Goal: Task Accomplishment & Management: Manage account settings

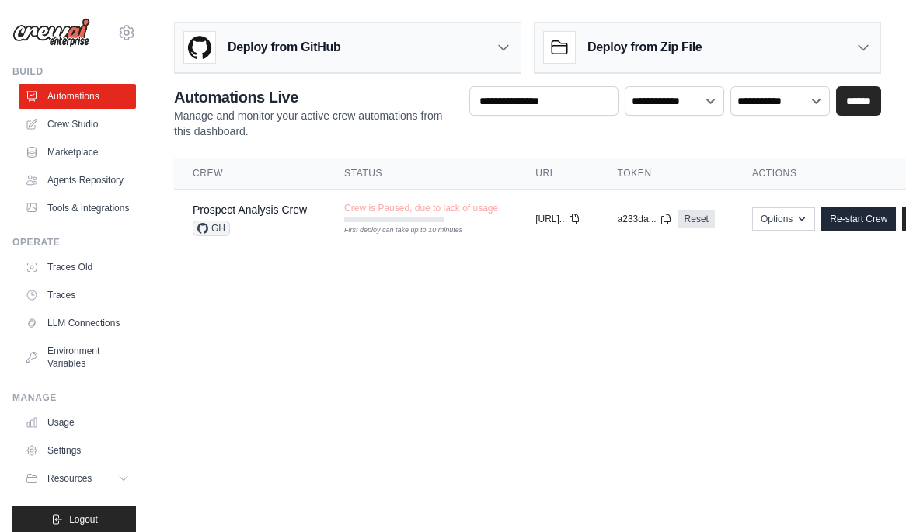
click at [74, 113] on link "Crew Studio" at bounding box center [77, 124] width 117 height 25
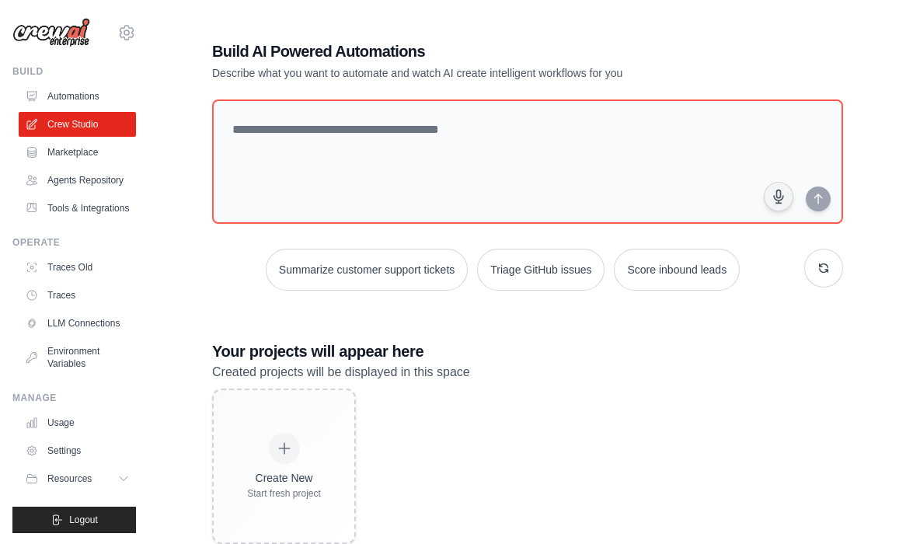
scroll to position [39, 0]
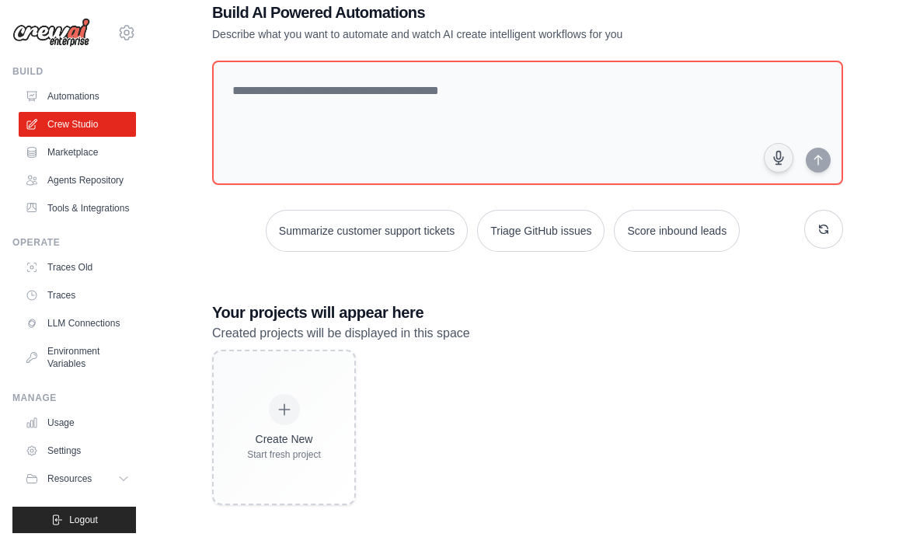
click at [117, 29] on icon at bounding box center [126, 32] width 19 height 19
click at [178, 96] on span "Settings" at bounding box center [192, 97] width 123 height 16
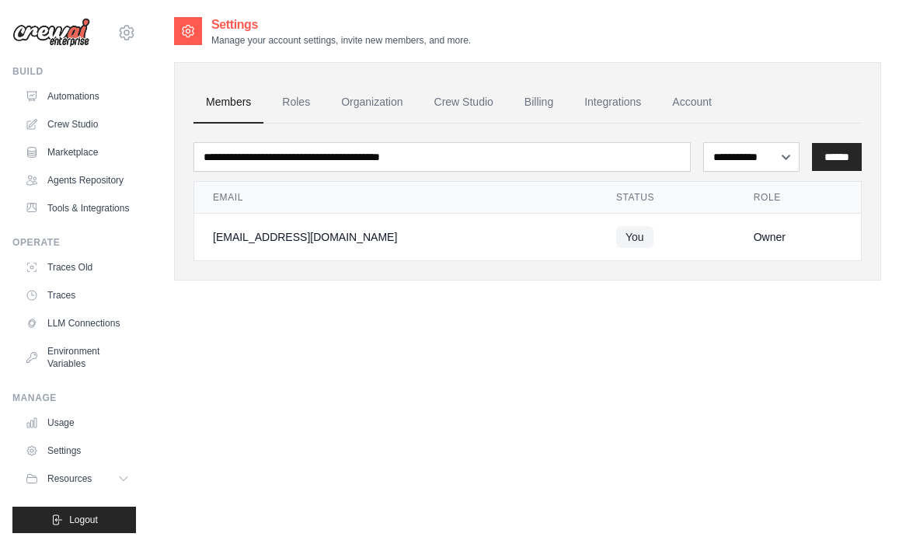
click at [117, 38] on icon at bounding box center [126, 32] width 19 height 19
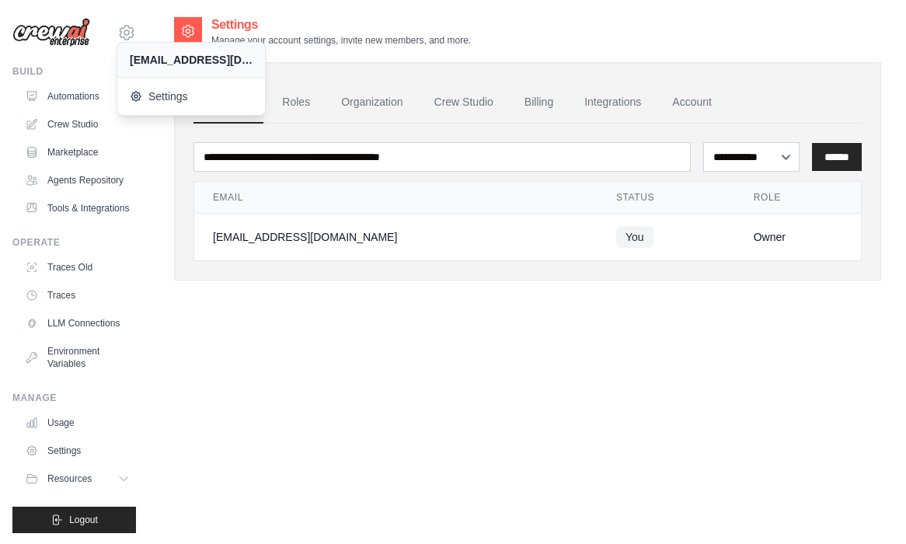
scroll to position [38, 0]
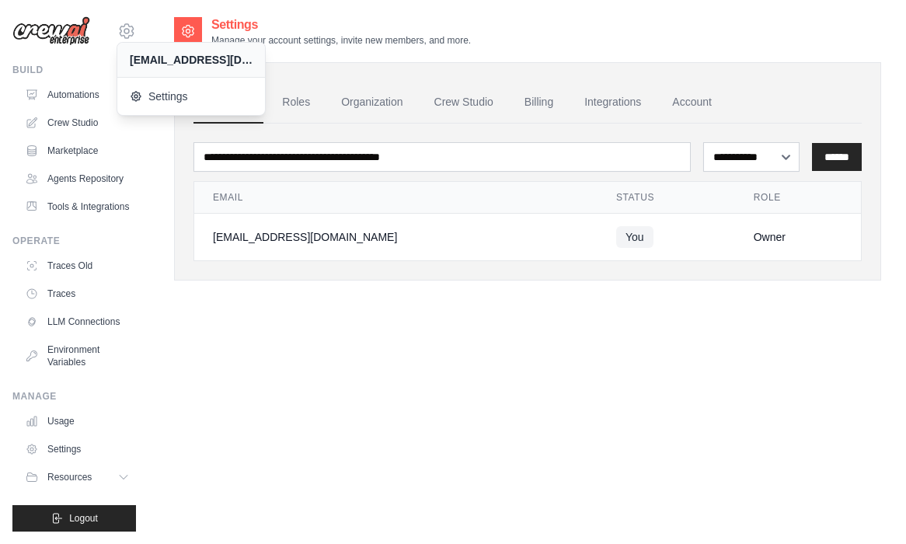
click at [71, 518] on span "Logout" at bounding box center [83, 518] width 29 height 12
